Goal: Navigation & Orientation: Find specific page/section

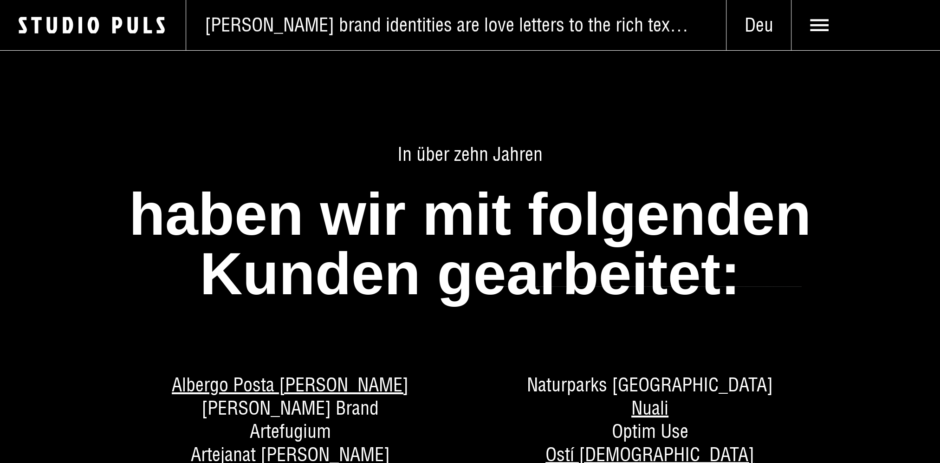
click at [120, 29] on icon "Logo Studio Puls" at bounding box center [102, 25] width 167 height 19
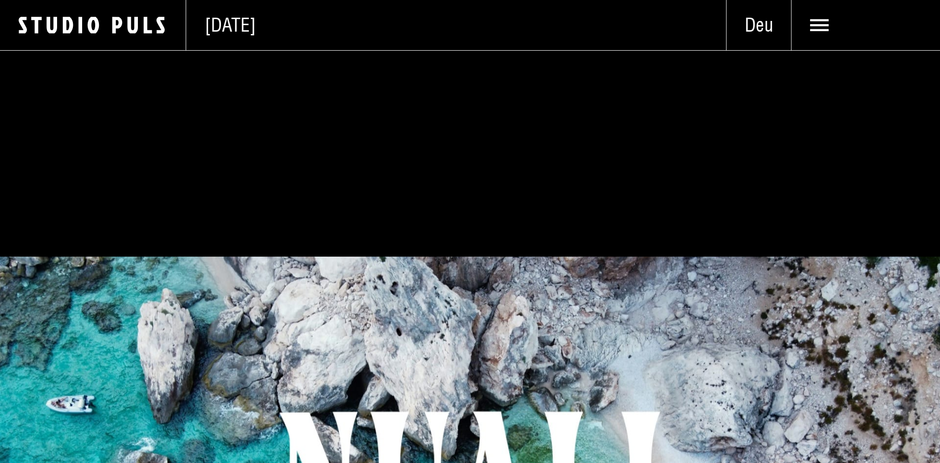
click at [817, 28] on icon at bounding box center [819, 25] width 19 height 19
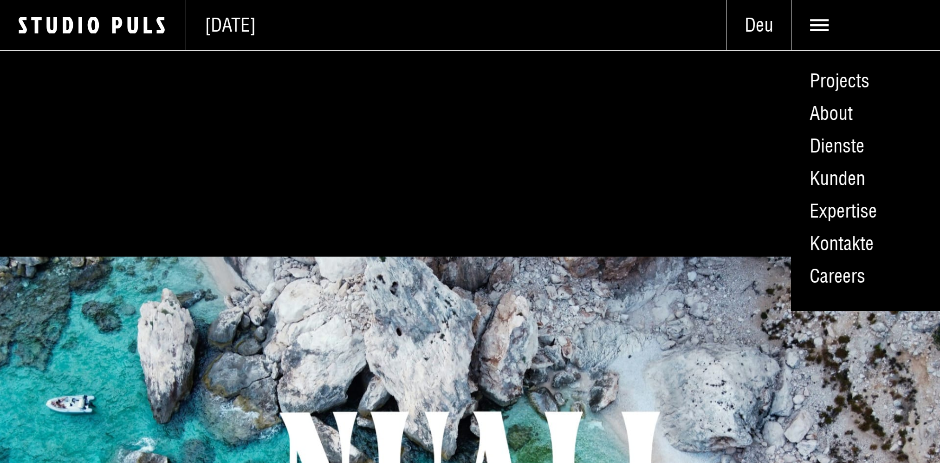
click at [840, 84] on link "Projects" at bounding box center [865, 81] width 149 height 33
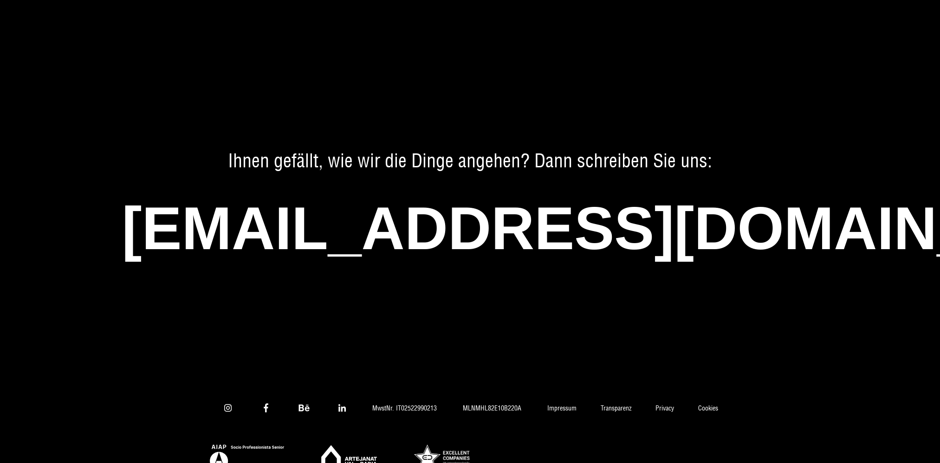
scroll to position [6538, 0]
